Goal: Transaction & Acquisition: Download file/media

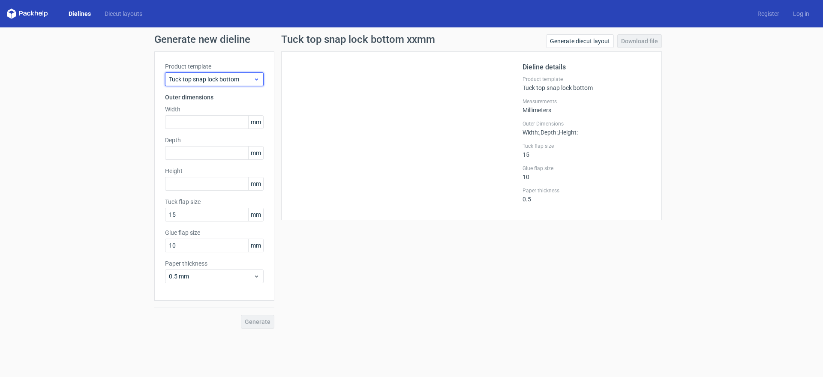
click at [208, 78] on span "Tuck top snap lock bottom" at bounding box center [211, 79] width 84 height 9
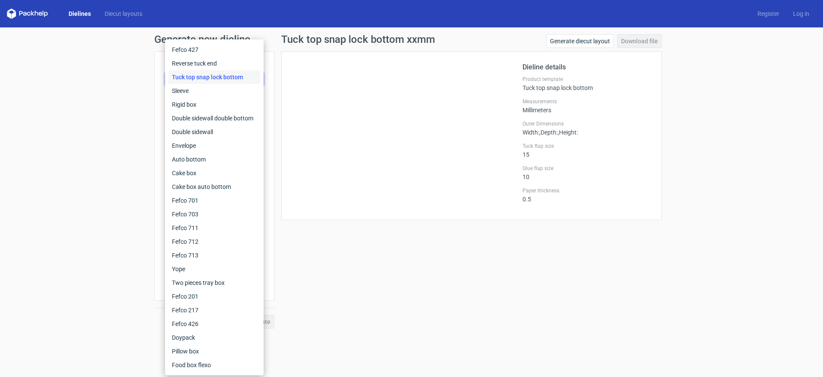
click at [208, 78] on div "Tuck top snap lock bottom" at bounding box center [214, 77] width 92 height 14
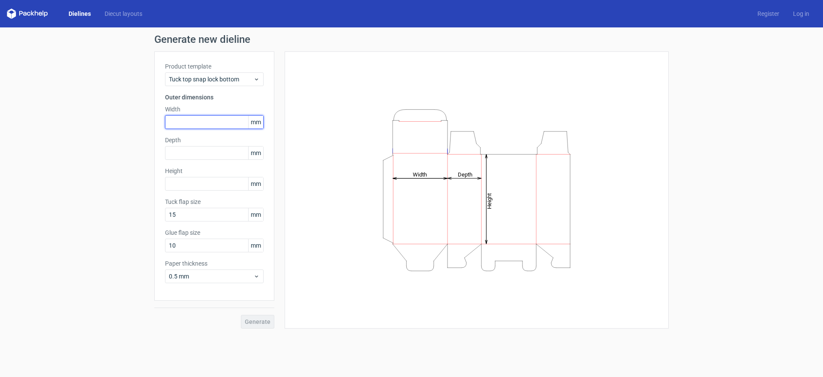
click at [216, 120] on input "text" at bounding box center [214, 122] width 99 height 14
type input "120"
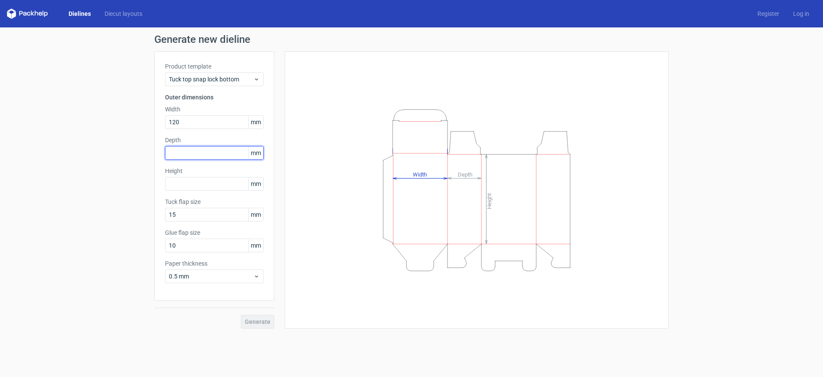
click at [205, 148] on input "text" at bounding box center [214, 153] width 99 height 14
type input "222"
click at [196, 181] on input "text" at bounding box center [214, 184] width 99 height 14
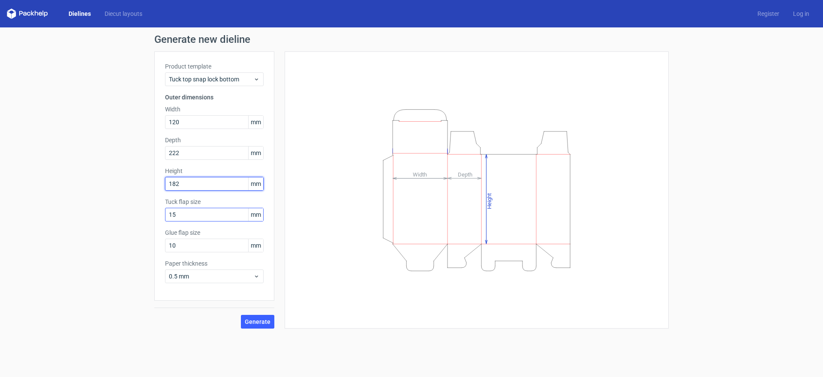
type input "182"
click at [198, 211] on input "15" at bounding box center [214, 215] width 99 height 14
drag, startPoint x: 197, startPoint y: 215, endPoint x: 44, endPoint y: 198, distance: 154.3
click at [44, 198] on div "Generate new dieline Product template Tuck top snap lock bottom Outer dimension…" at bounding box center [411, 181] width 823 height 308
type input "25"
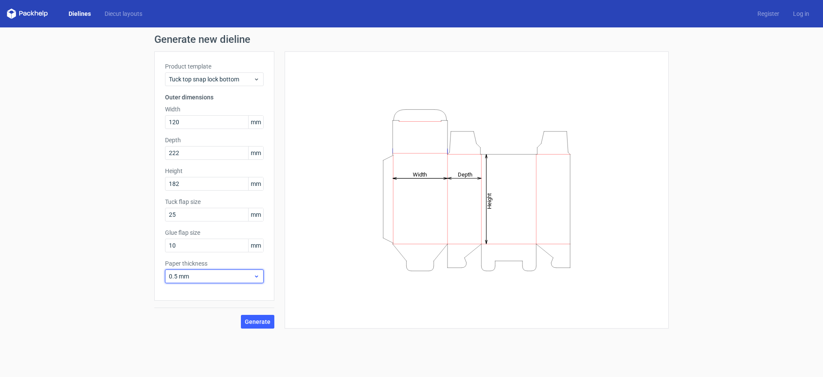
click at [212, 276] on span "0.5 mm" at bounding box center [211, 276] width 84 height 9
click at [184, 325] on div "1 mm" at bounding box center [214, 323] width 92 height 14
drag, startPoint x: 201, startPoint y: 245, endPoint x: 62, endPoint y: 240, distance: 139.8
click at [63, 240] on div "Generate new dieline Product template Tuck top snap lock bottom Outer dimension…" at bounding box center [411, 181] width 823 height 308
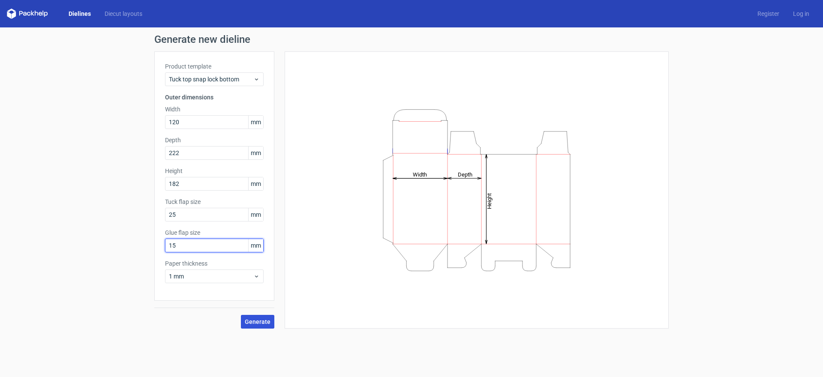
type input "15"
click at [259, 323] on span "Generate" at bounding box center [258, 322] width 26 height 6
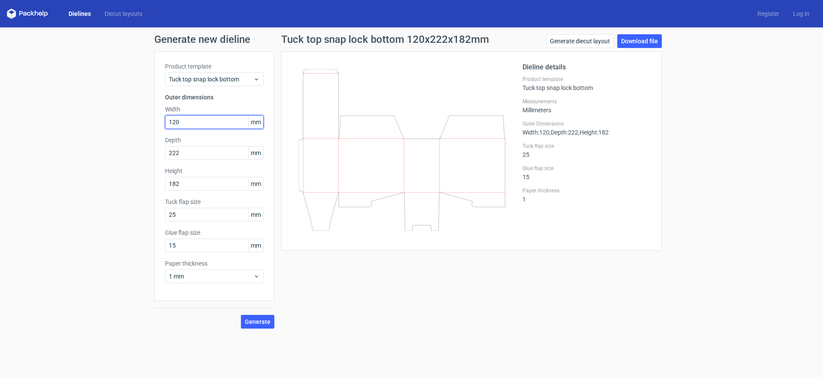
drag, startPoint x: 183, startPoint y: 124, endPoint x: 117, endPoint y: 123, distance: 66.4
click at [117, 123] on div "Generate new dieline Product template Tuck top snap lock bottom Outer dimension…" at bounding box center [411, 181] width 823 height 308
type input "222"
drag, startPoint x: 189, startPoint y: 156, endPoint x: 0, endPoint y: 159, distance: 189.4
click at [23, 155] on div "Generate new dieline Product template Tuck top snap lock bottom Outer dimension…" at bounding box center [411, 181] width 823 height 308
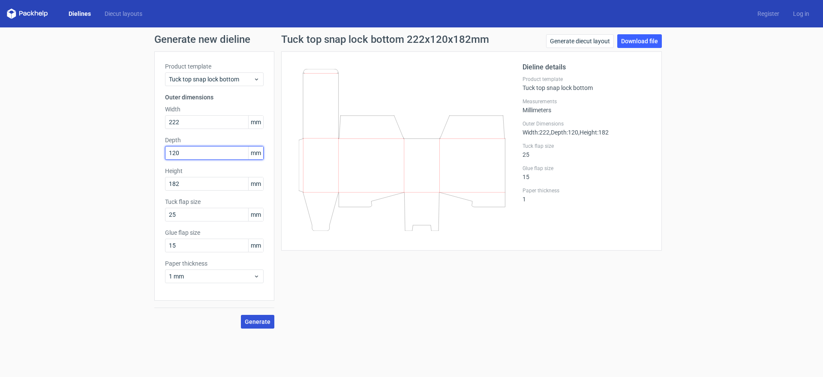
type input "120"
click at [251, 324] on span "Generate" at bounding box center [258, 322] width 26 height 6
drag, startPoint x: 111, startPoint y: 115, endPoint x: 85, endPoint y: 114, distance: 26.1
click at [100, 113] on div "Generate new dieline Product template Tuck top snap lock bottom Outer dimension…" at bounding box center [411, 181] width 823 height 308
type input "120"
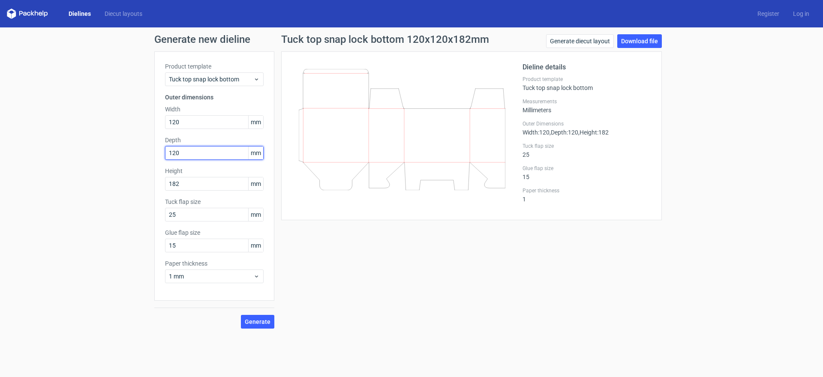
drag, startPoint x: 187, startPoint y: 155, endPoint x: 0, endPoint y: 167, distance: 187.2
click at [0, 162] on div "Generate new dieline Product template Tuck top snap lock bottom Outer dimension…" at bounding box center [411, 181] width 823 height 308
type input "222"
click at [256, 326] on button "Generate" at bounding box center [257, 322] width 33 height 14
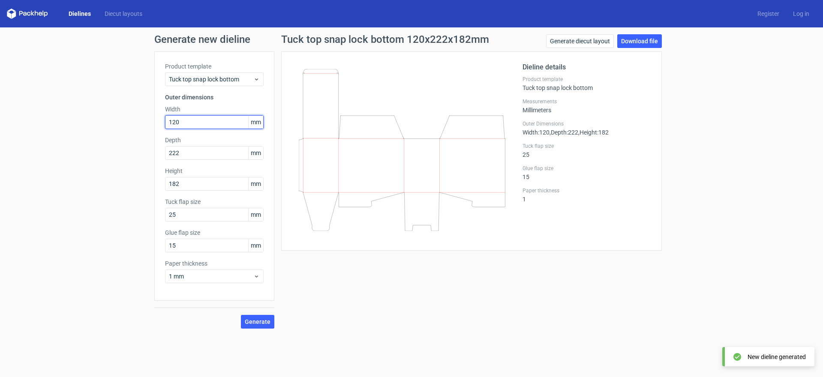
drag, startPoint x: 203, startPoint y: 125, endPoint x: 23, endPoint y: 144, distance: 180.5
click at [45, 136] on div "Generate new dieline Product template Tuck top snap lock bottom Outer dimension…" at bounding box center [411, 181] width 823 height 308
type input "222"
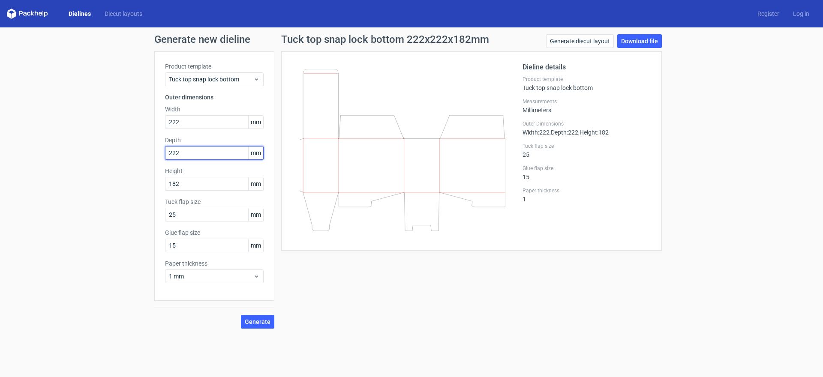
drag, startPoint x: 197, startPoint y: 147, endPoint x: 30, endPoint y: 152, distance: 167.6
click at [47, 150] on div "Generate new dieline Product template Tuck top snap lock bottom Outer dimension…" at bounding box center [411, 181] width 823 height 308
type input "120"
click at [255, 322] on span "Generate" at bounding box center [258, 322] width 26 height 6
click at [643, 44] on link "Download file" at bounding box center [639, 41] width 45 height 14
